Goal: Check status

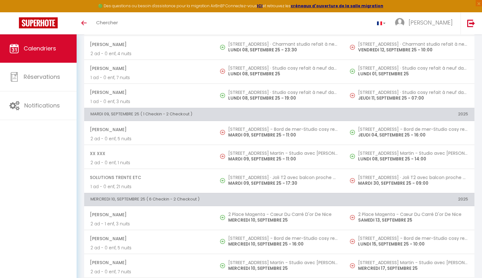
scroll to position [377, 0]
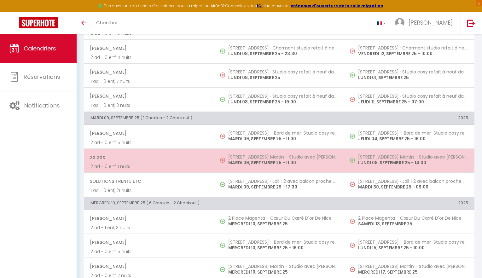
click at [214, 156] on td "Xx Xxx 2 ad - 0 enf, 1 nuits" at bounding box center [149, 160] width 130 height 24
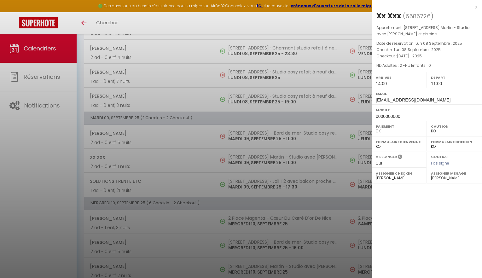
click at [214, 134] on div at bounding box center [241, 139] width 482 height 278
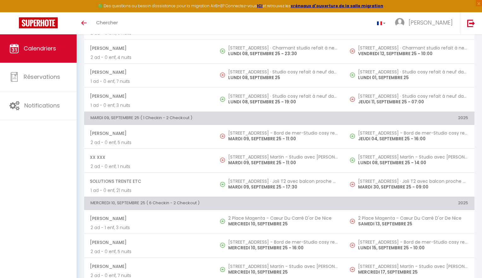
click at [203, 114] on th "MARDI 09, SEPTEMBRE 25 ( 1 Checkin - 2 Checkout )" at bounding box center [214, 118] width 260 height 13
click at [192, 119] on th "MARDI 09, SEPTEMBRE 25 ( 1 Checkin - 2 Checkout )" at bounding box center [214, 118] width 260 height 13
click at [194, 119] on th "MARDI 09, SEPTEMBRE 25 ( 1 Checkin - 2 Checkout )" at bounding box center [214, 118] width 260 height 13
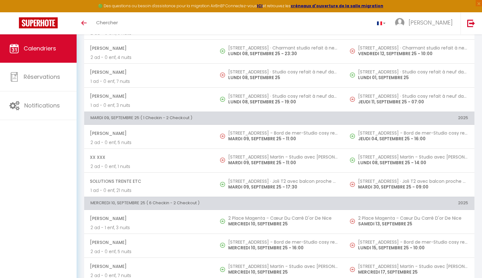
click at [194, 119] on th "MARDI 09, SEPTEMBRE 25 ( 1 Checkin - 2 Checkout )" at bounding box center [214, 118] width 260 height 13
click at [192, 116] on th "MARDI 09, SEPTEMBRE 25 ( 1 Checkin - 2 Checkout )" at bounding box center [214, 118] width 260 height 13
click at [90, 118] on th "MARDI 09, SEPTEMBRE 25 ( 1 Checkin - 2 Checkout )" at bounding box center [214, 118] width 260 height 13
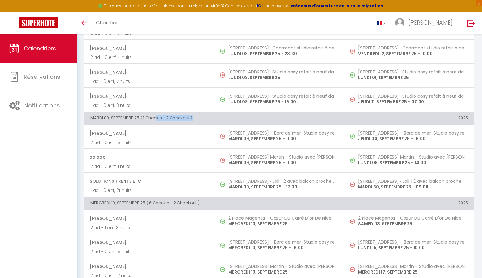
click at [90, 118] on th "MARDI 09, SEPTEMBRE 25 ( 1 Checkin - 2 Checkout )" at bounding box center [214, 118] width 260 height 13
click at [204, 116] on th "MARDI 09, SEPTEMBRE 25 ( 1 Checkin - 2 Checkout )" at bounding box center [214, 118] width 260 height 13
